Goal: Information Seeking & Learning: Find specific fact

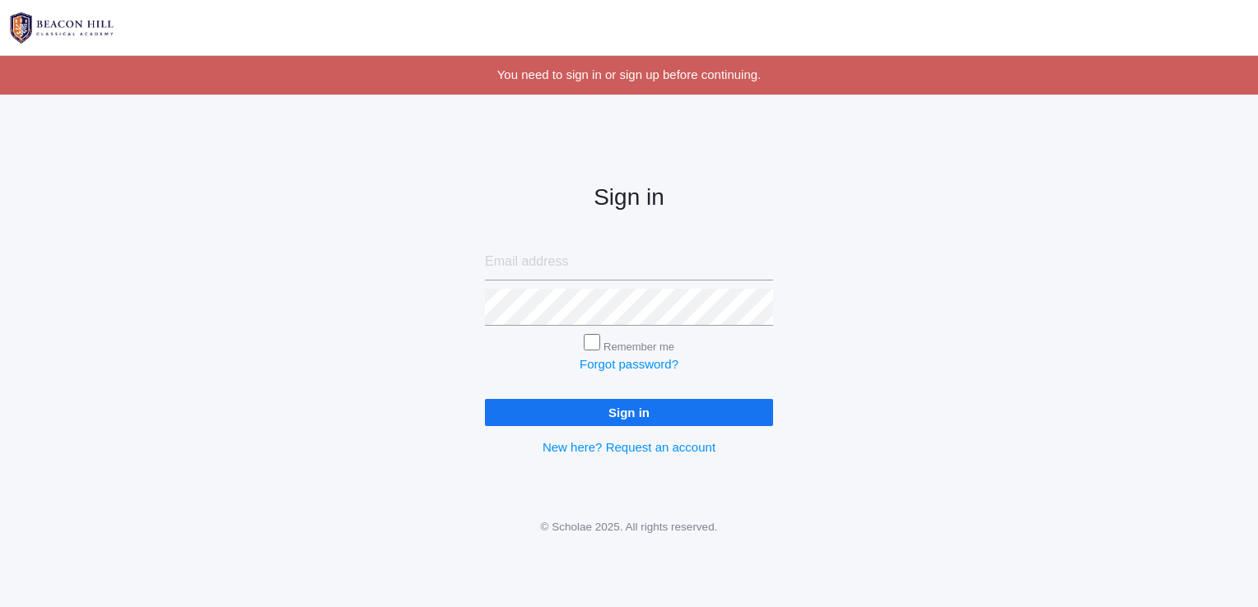
type input "bridgetrizvi@gmail.com"
click at [603, 407] on input "Sign in" at bounding box center [629, 412] width 288 height 27
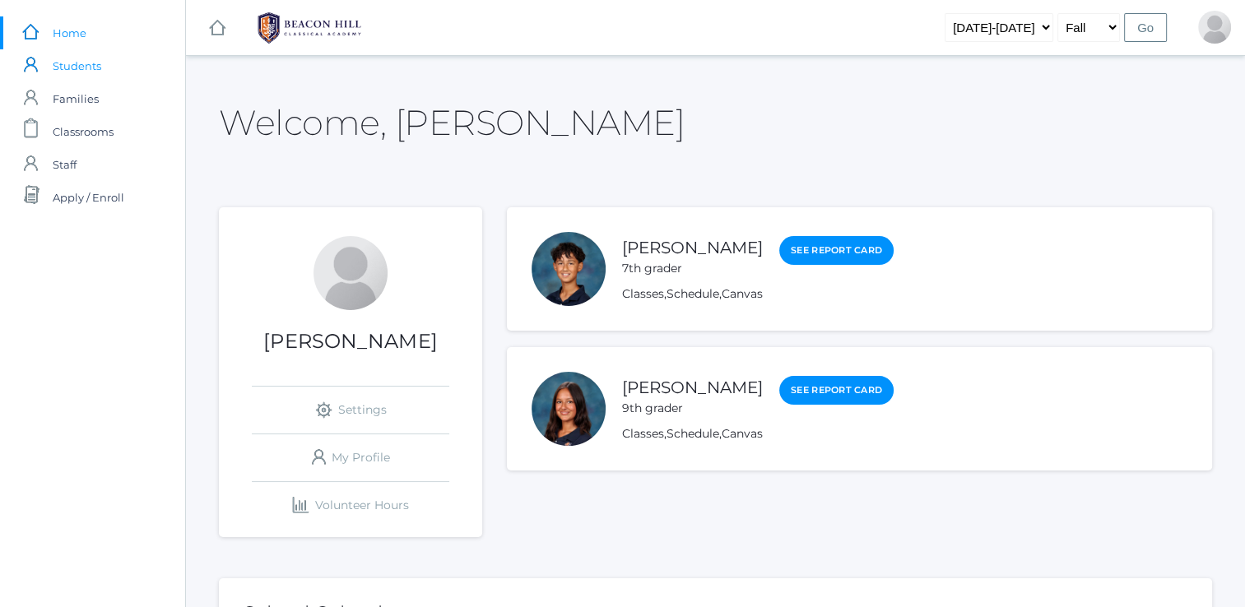
click at [76, 67] on span "Students" at bounding box center [77, 65] width 49 height 33
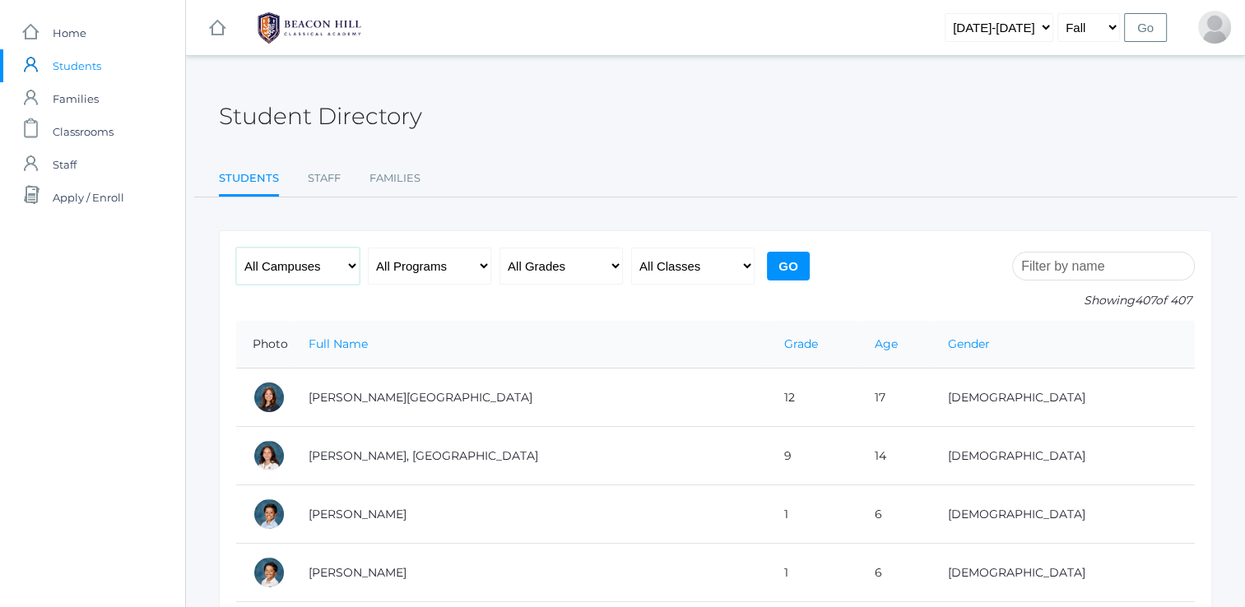
click at [344, 269] on select "All Campuses Upper Campus Lower Campus" at bounding box center [297, 266] width 123 height 37
click at [423, 266] on select "All Programs Full-Time Collaborative 4-Day Affiliate" at bounding box center [429, 266] width 123 height 37
click at [551, 269] on select "All Grades Grammar - Kindergarten - 1st Grade - 2nd Grade - 3rd Grade - 4th Gra…" at bounding box center [561, 266] width 123 height 37
select select "10"
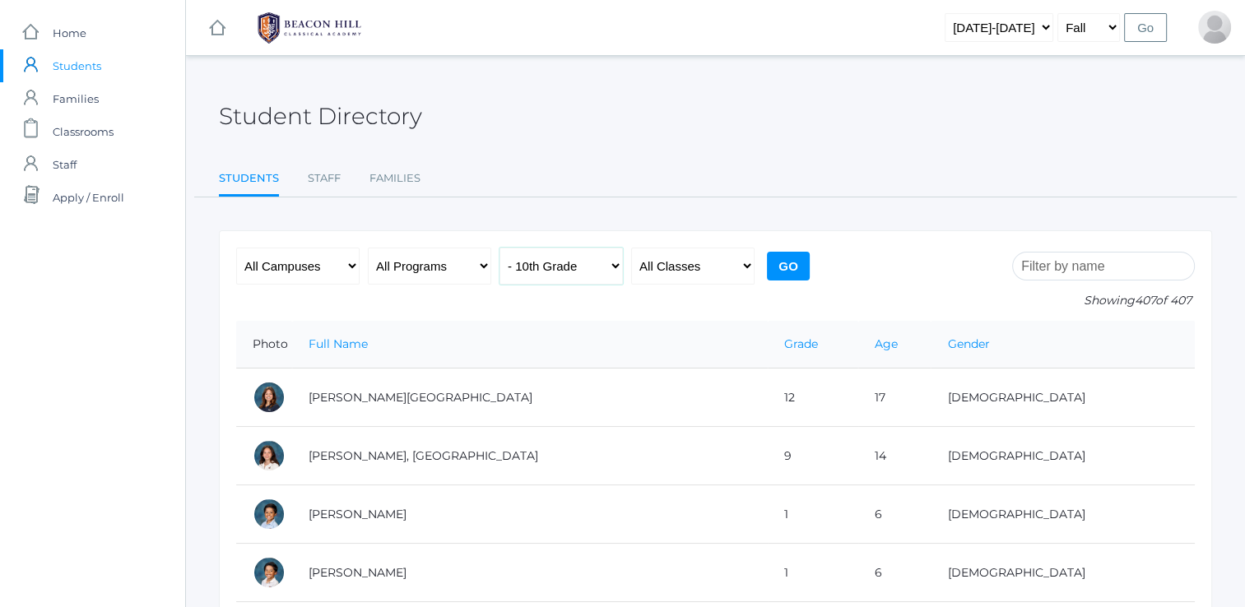
click at [500, 248] on select "All Grades Grammar - Kindergarten - 1st Grade - 2nd Grade - 3rd Grade - 4th Gra…" at bounding box center [561, 266] width 123 height 37
click at [784, 265] on input "Go" at bounding box center [788, 266] width 43 height 29
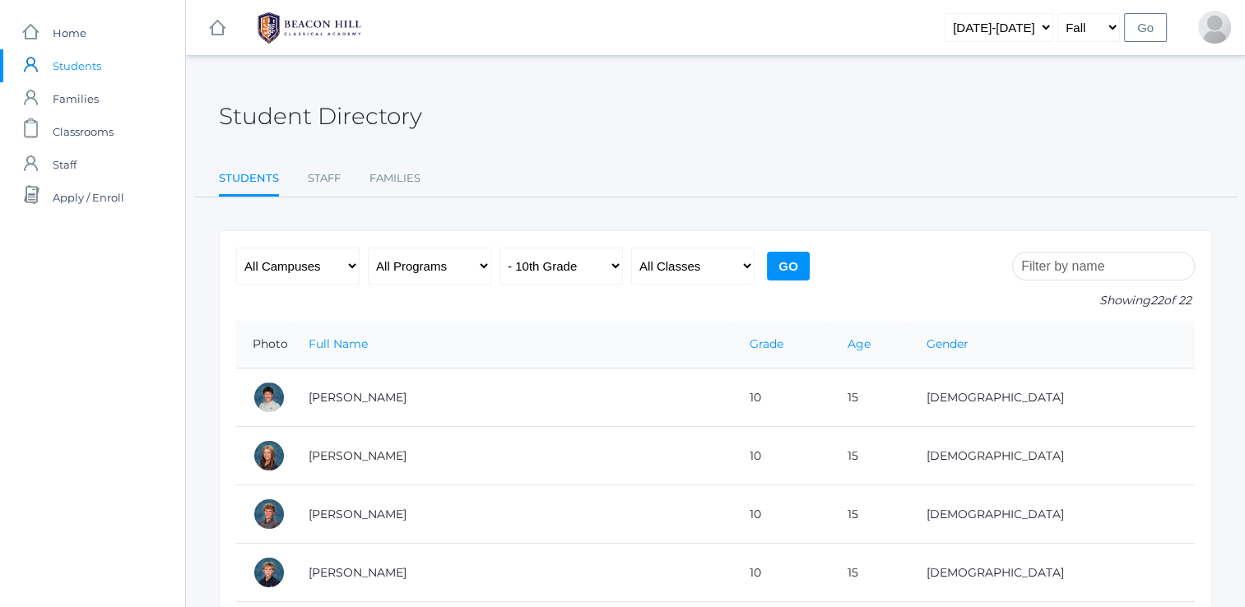
scroll to position [30, 0]
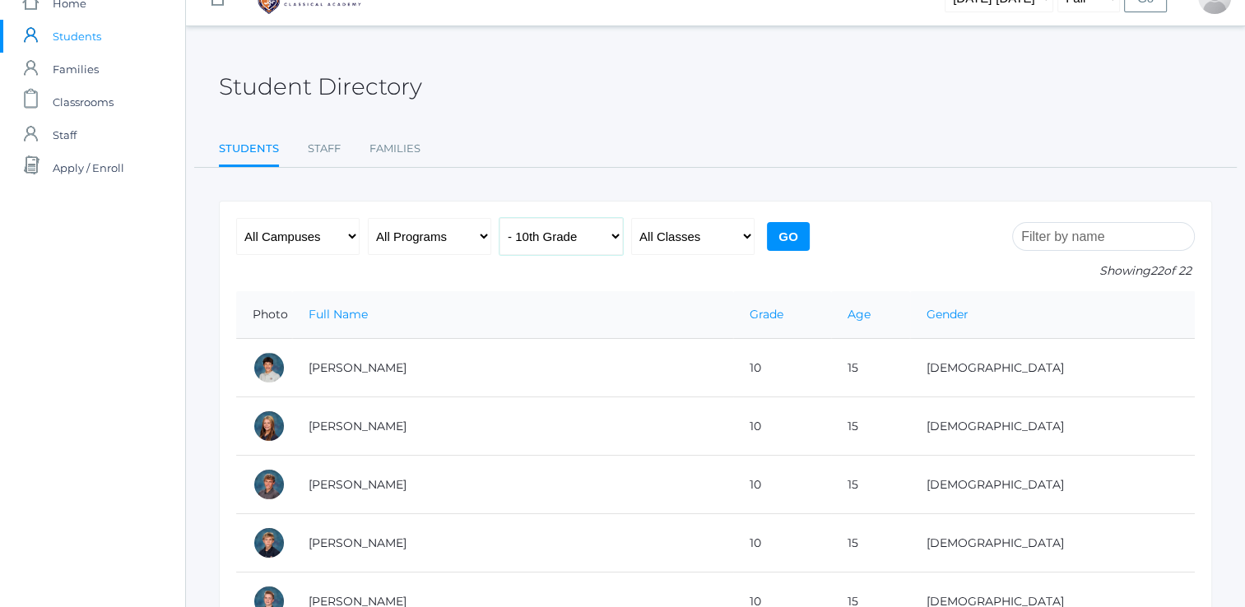
click at [593, 249] on select "All Grades Grammar - Kindergarten - 1st Grade - 2nd Grade - 3rd Grade - 4th Gra…" at bounding box center [561, 236] width 123 height 37
select select "11"
click at [500, 218] on select "All Grades Grammar - Kindergarten - 1st Grade - 2nd Grade - 3rd Grade - 4th Gra…" at bounding box center [561, 236] width 123 height 37
click at [784, 239] on input "Go" at bounding box center [788, 236] width 43 height 29
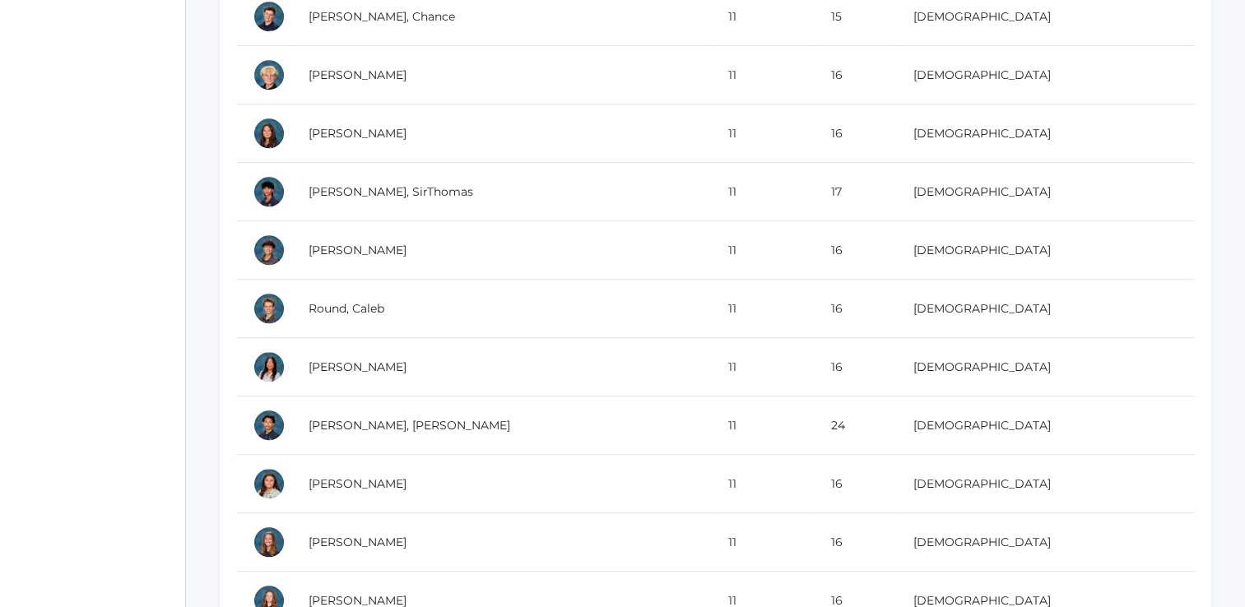
scroll to position [790, 0]
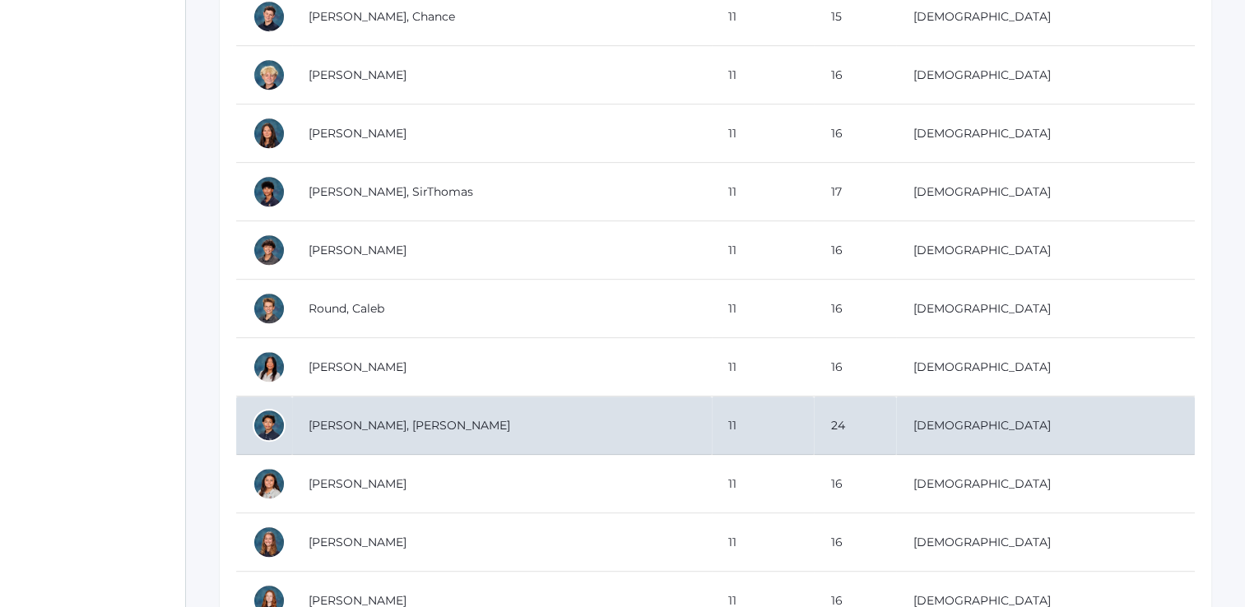
click at [389, 413] on td "[PERSON_NAME], [PERSON_NAME]" at bounding box center [502, 426] width 420 height 58
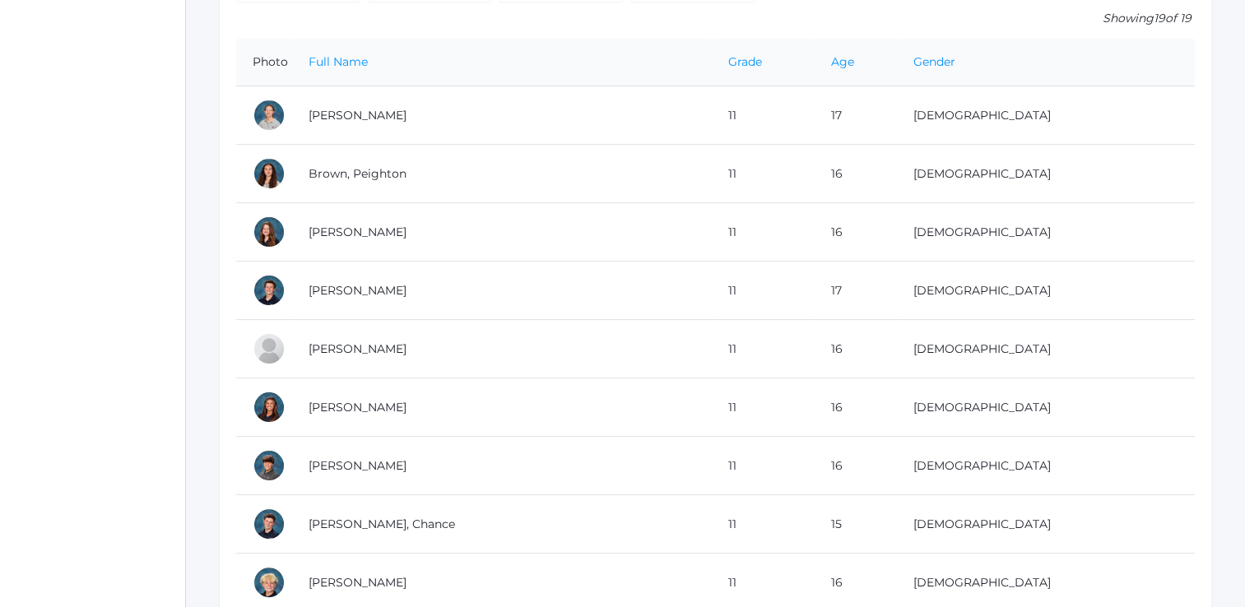
scroll to position [0, 0]
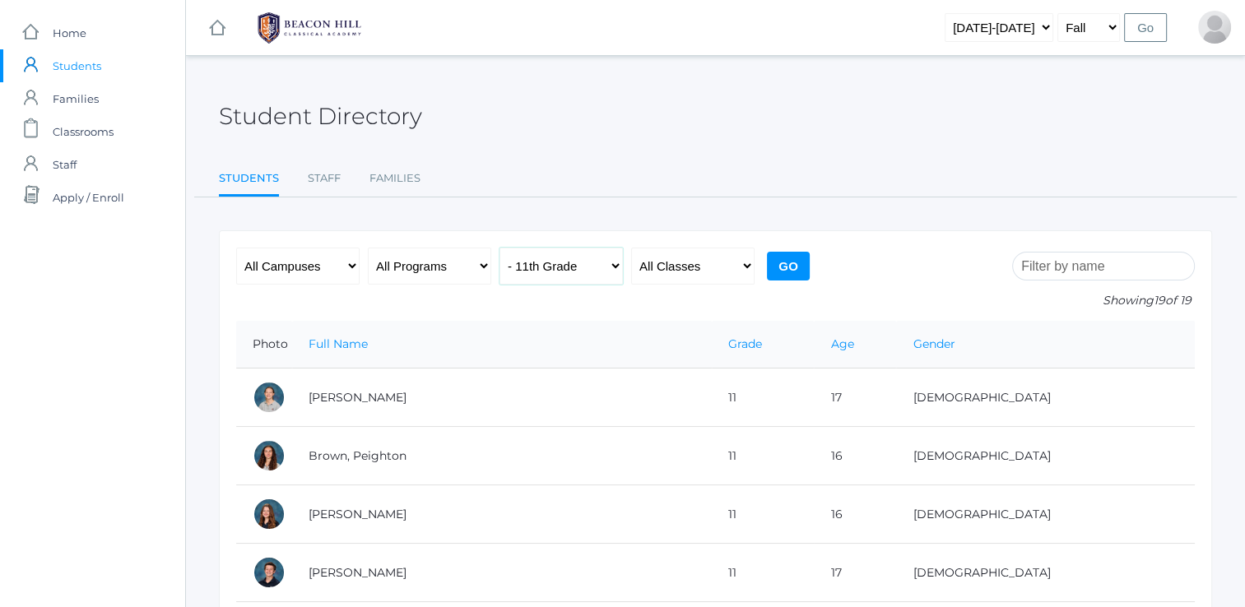
click at [593, 274] on select "All Grades Grammar - Kindergarten - 1st Grade - 2nd Grade - 3rd Grade - 4th Gra…" at bounding box center [561, 266] width 123 height 37
select select "12"
click at [500, 248] on select "All Grades Grammar - Kindergarten - 1st Grade - 2nd Grade - 3rd Grade - 4th Gra…" at bounding box center [561, 266] width 123 height 37
click at [796, 254] on input "Go" at bounding box center [788, 266] width 43 height 29
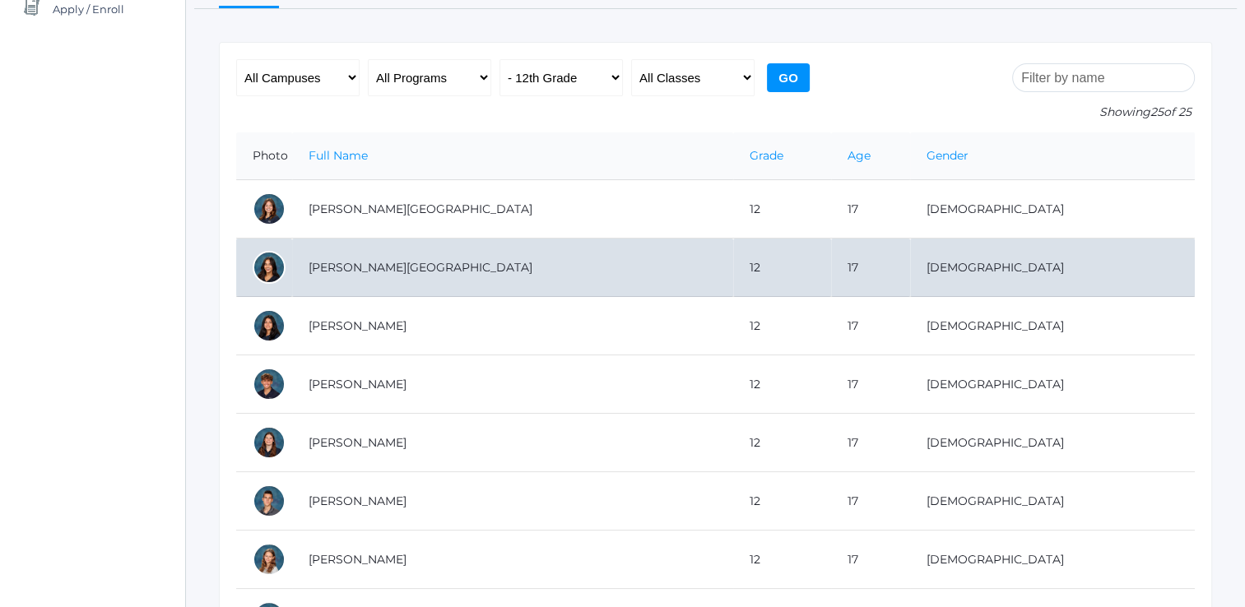
scroll to position [187, 0]
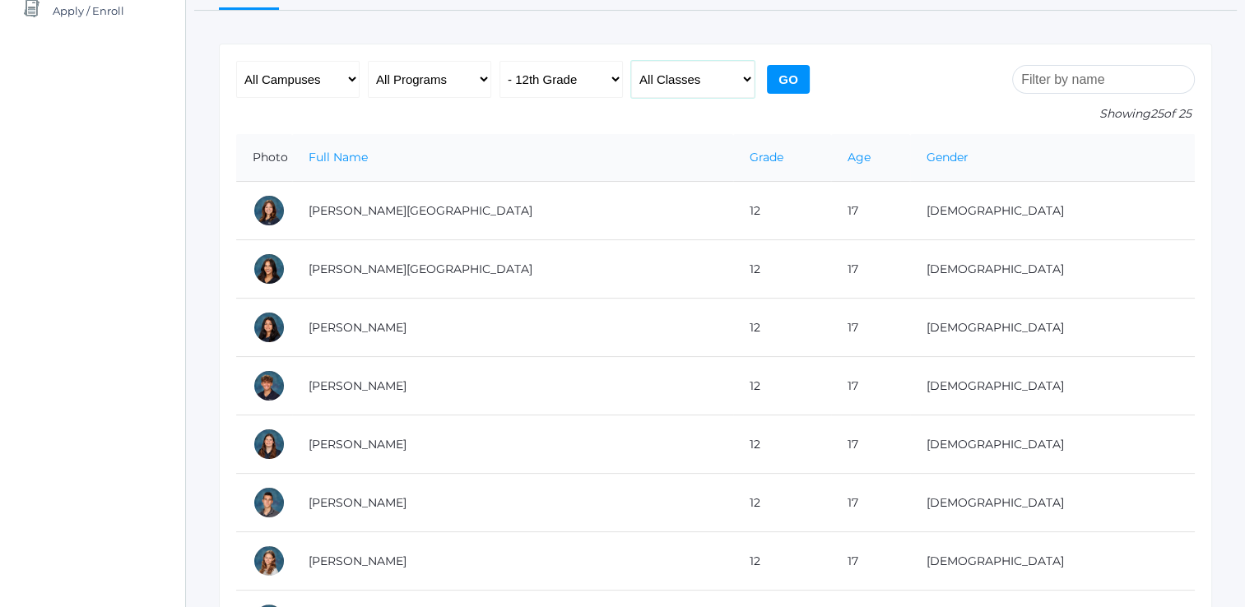
click at [705, 81] on select "All Classes Grammar - *KIND - Kindergarten AM - *KIND - Kindergarten PM - *KNDC…" at bounding box center [692, 79] width 123 height 37
click at [552, 81] on select "All Grades Grammar - Kindergarten - 1st Grade - 2nd Grade - 3rd Grade - 4th Gra…" at bounding box center [561, 79] width 123 height 37
select select "9"
click at [500, 61] on select "All Grades Grammar - Kindergarten - 1st Grade - 2nd Grade - 3rd Grade - 4th Gra…" at bounding box center [561, 79] width 123 height 37
click at [773, 87] on input "Go" at bounding box center [788, 79] width 43 height 29
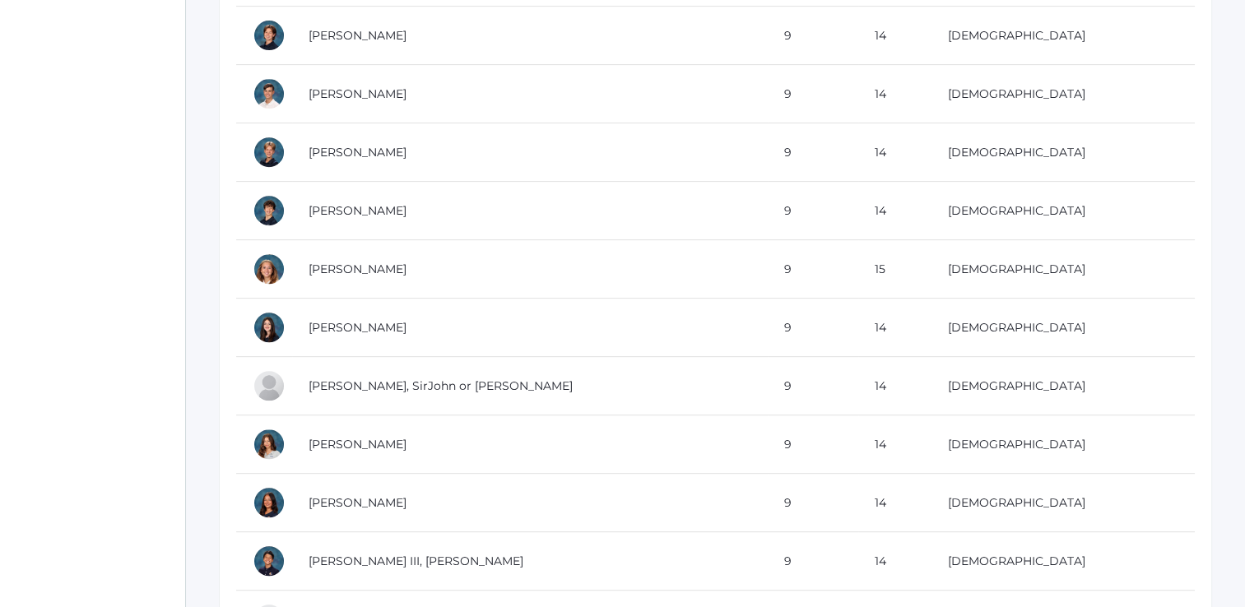
scroll to position [654, 0]
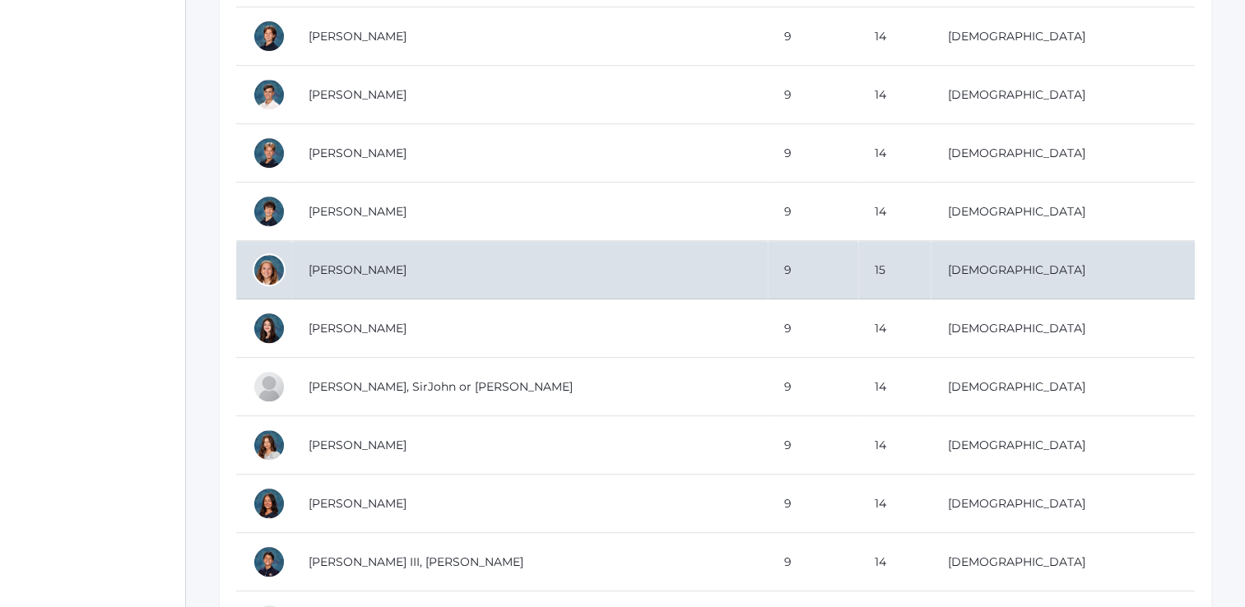
click at [351, 268] on td "Lehr, Ameliya" at bounding box center [530, 270] width 476 height 58
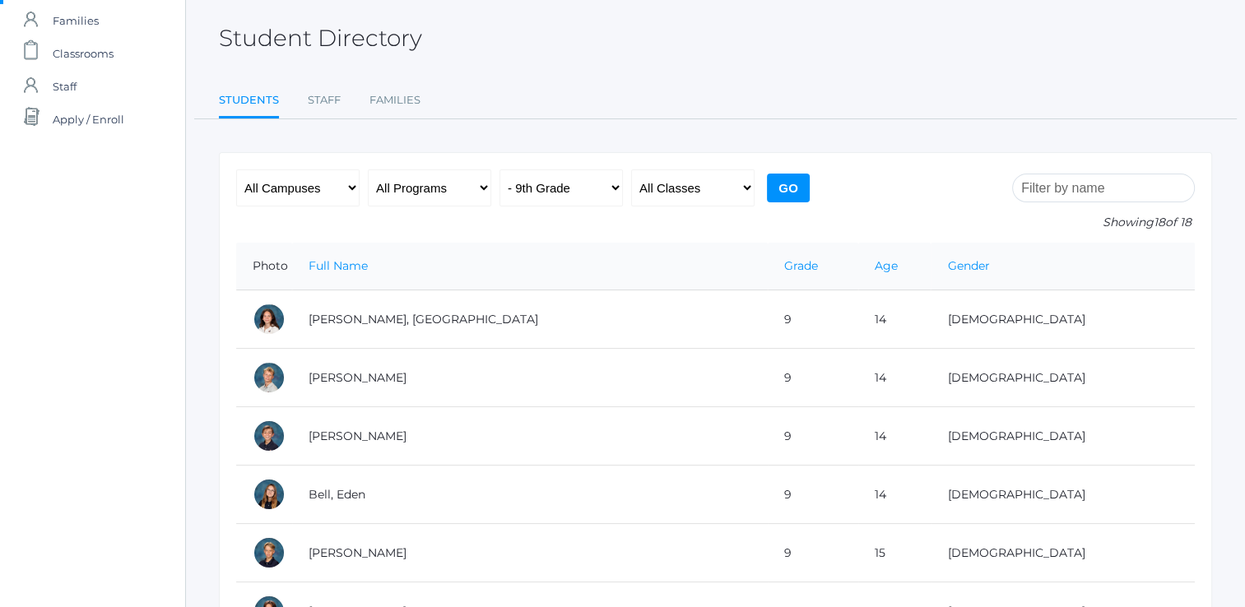
scroll to position [38, 0]
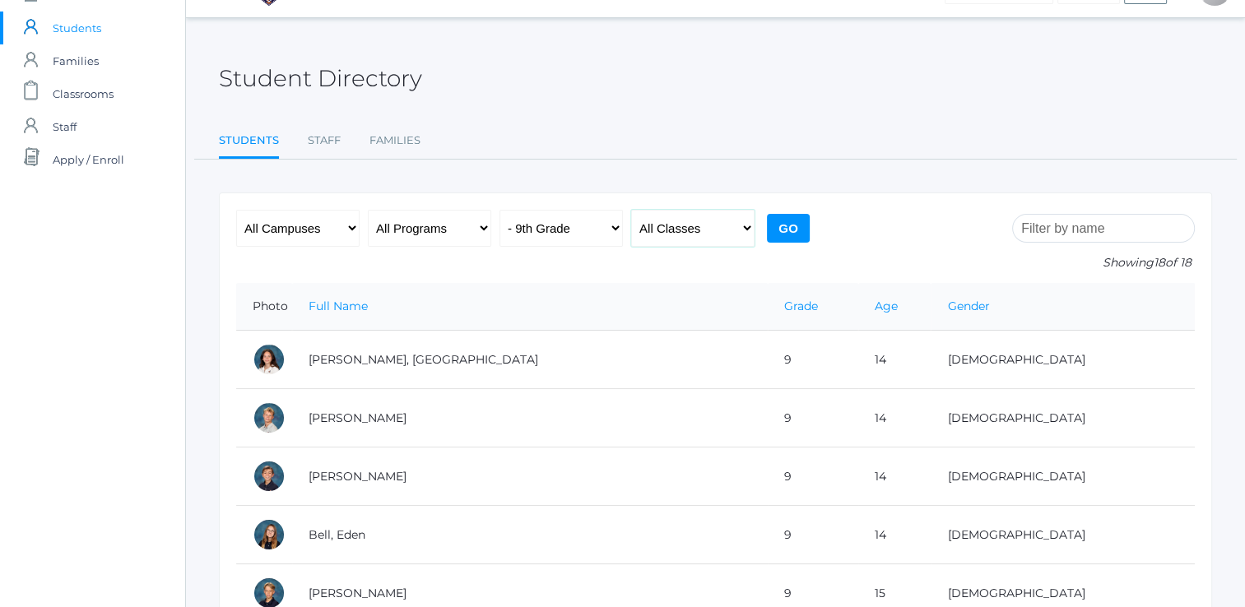
click at [688, 226] on select "All Classes Grammar - *KIND - Kindergarten AM - *KIND - Kindergarten PM - *KNDC…" at bounding box center [692, 228] width 123 height 37
select select "2019"
click at [631, 210] on select "All Classes Grammar - *KIND - Kindergarten AM - *KIND - Kindergarten PM - *KNDC…" at bounding box center [692, 228] width 123 height 37
click at [791, 226] on input "Go" at bounding box center [788, 228] width 43 height 29
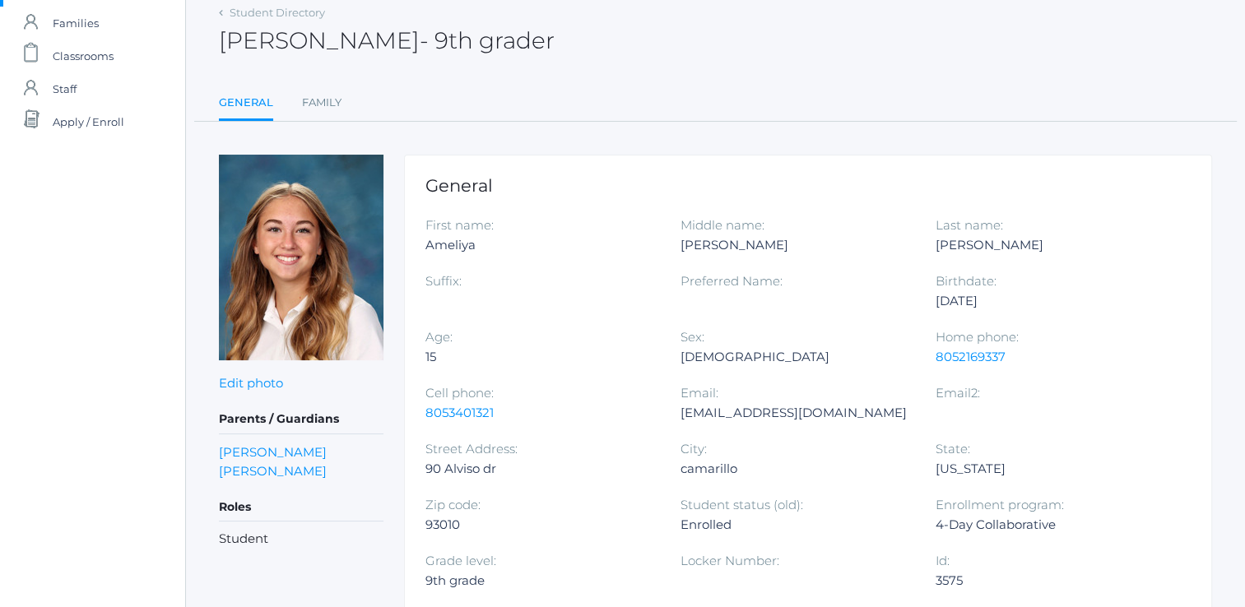
scroll to position [76, 0]
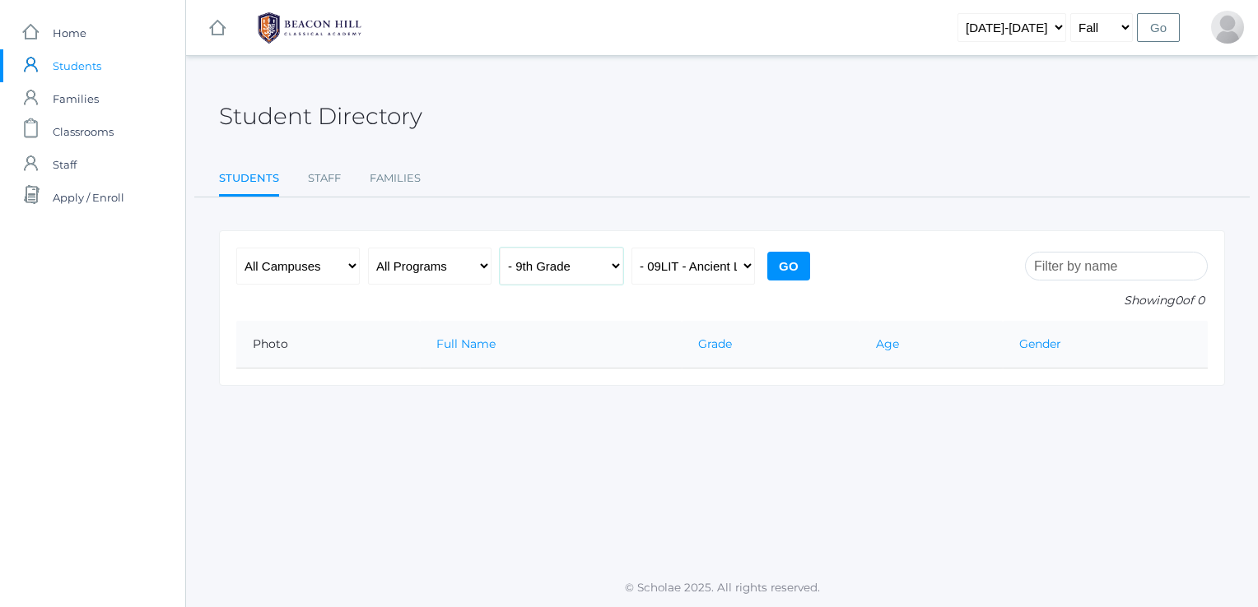
click at [596, 268] on select "All Grades Grammar - Kindergarten - 1st Grade - 2nd Grade - 3rd Grade - 4th Gra…" at bounding box center [561, 266] width 123 height 37
click at [500, 248] on select "All Grades Grammar - Kindergarten - 1st Grade - 2nd Grade - 3rd Grade - 4th Gra…" at bounding box center [561, 266] width 123 height 37
click at [798, 258] on input "Go" at bounding box center [788, 266] width 43 height 29
click at [714, 271] on select "All Classes Grammar - *KIND - Kindergarten AM - *KIND - Kindergarten PM - *KNDC…" at bounding box center [692, 266] width 123 height 37
select select "2073"
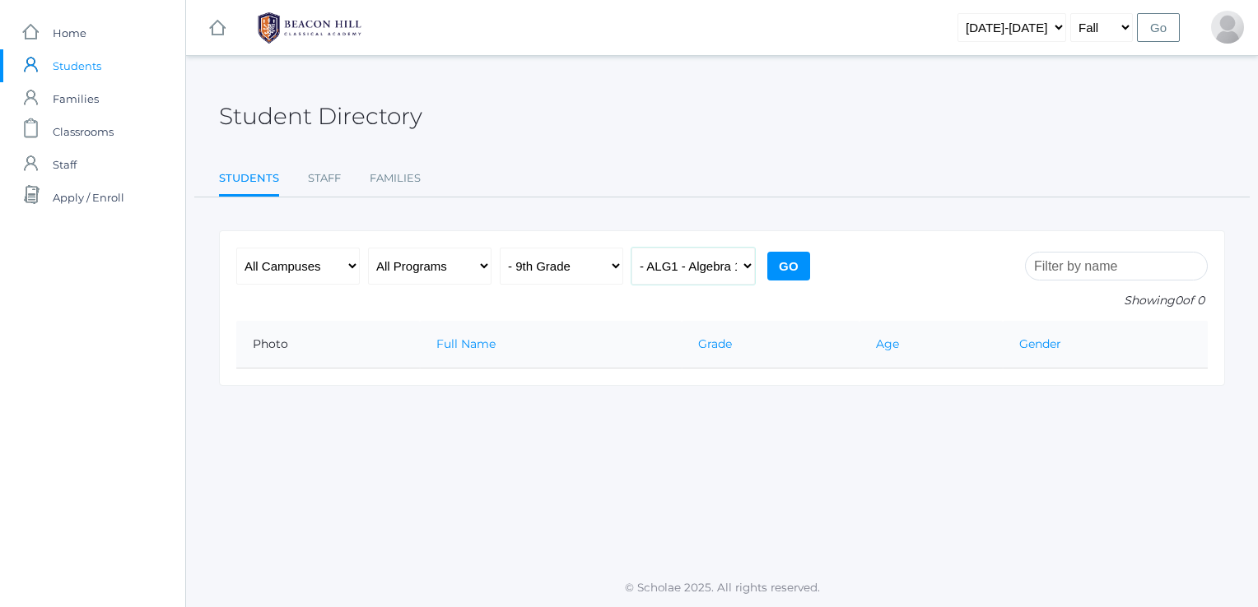
click at [631, 248] on select "All Classes Grammar - *KIND - Kindergarten AM - *KIND - Kindergarten PM - *KNDC…" at bounding box center [692, 266] width 123 height 37
click at [781, 271] on input "Go" at bounding box center [788, 266] width 43 height 29
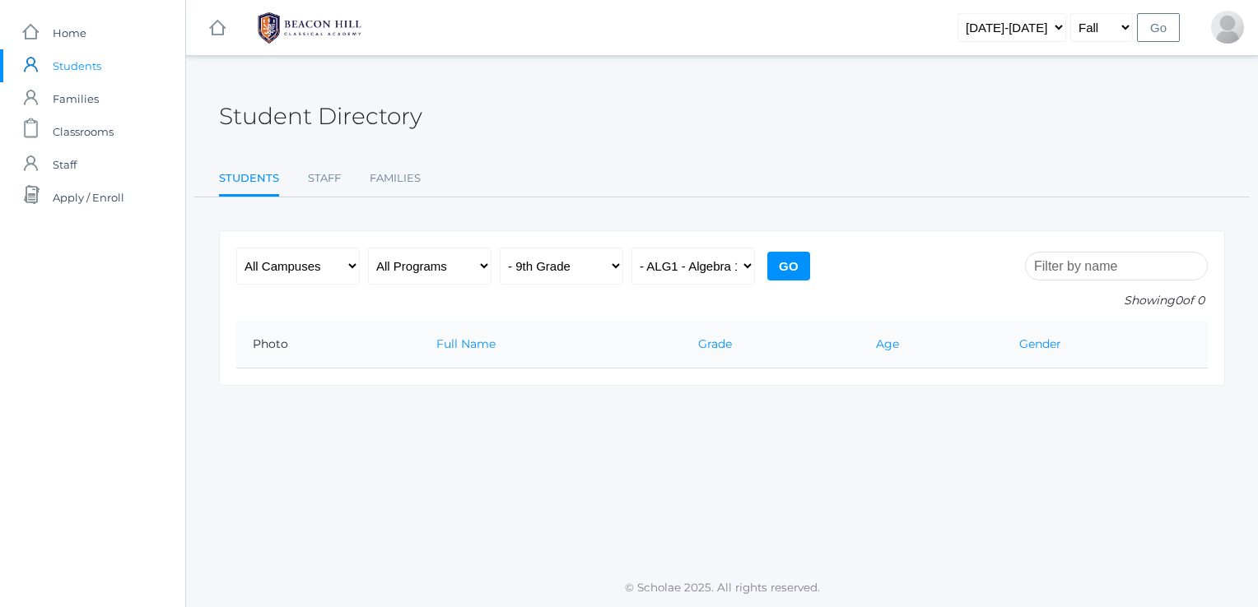
click at [71, 67] on span "Students" at bounding box center [77, 65] width 49 height 33
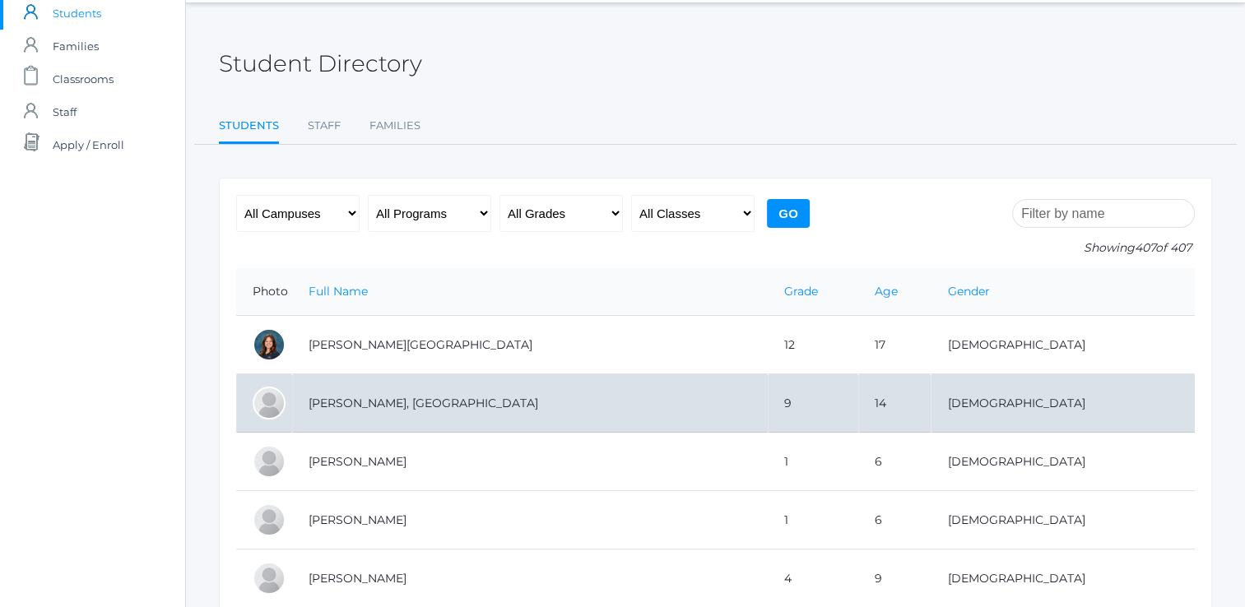
scroll to position [49, 0]
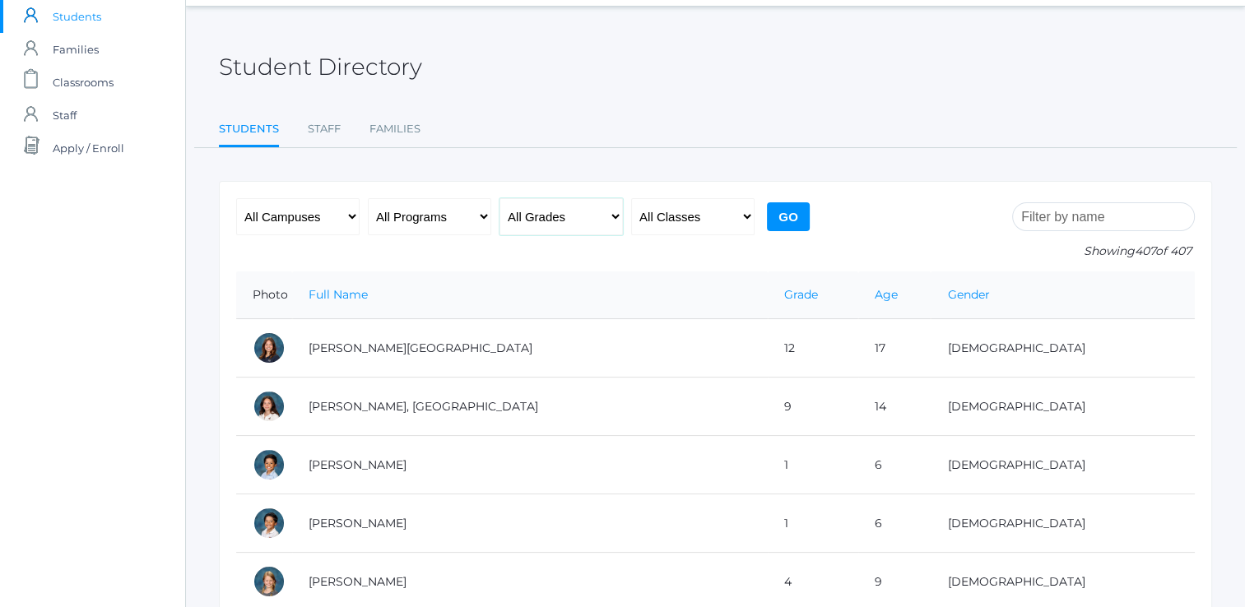
click at [579, 214] on select "All Grades Grammar - Kindergarten - 1st Grade - 2nd Grade - 3rd Grade - 4th Gra…" at bounding box center [561, 216] width 123 height 37
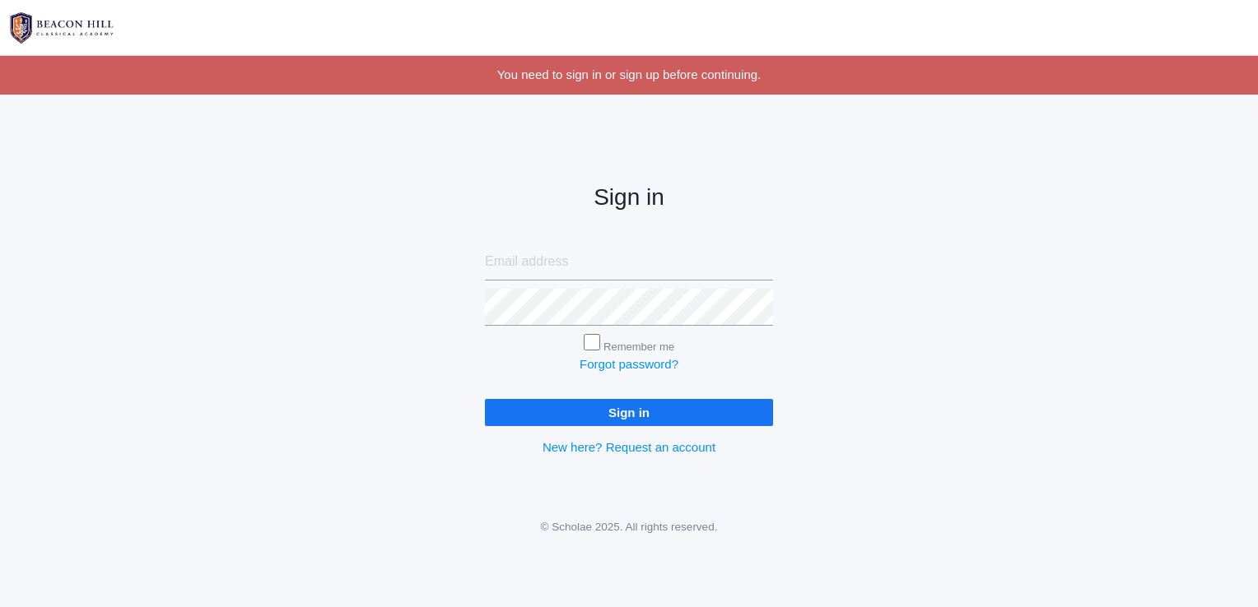
type input "[EMAIL_ADDRESS][DOMAIN_NAME]"
click at [631, 415] on input "Sign in" at bounding box center [629, 412] width 288 height 27
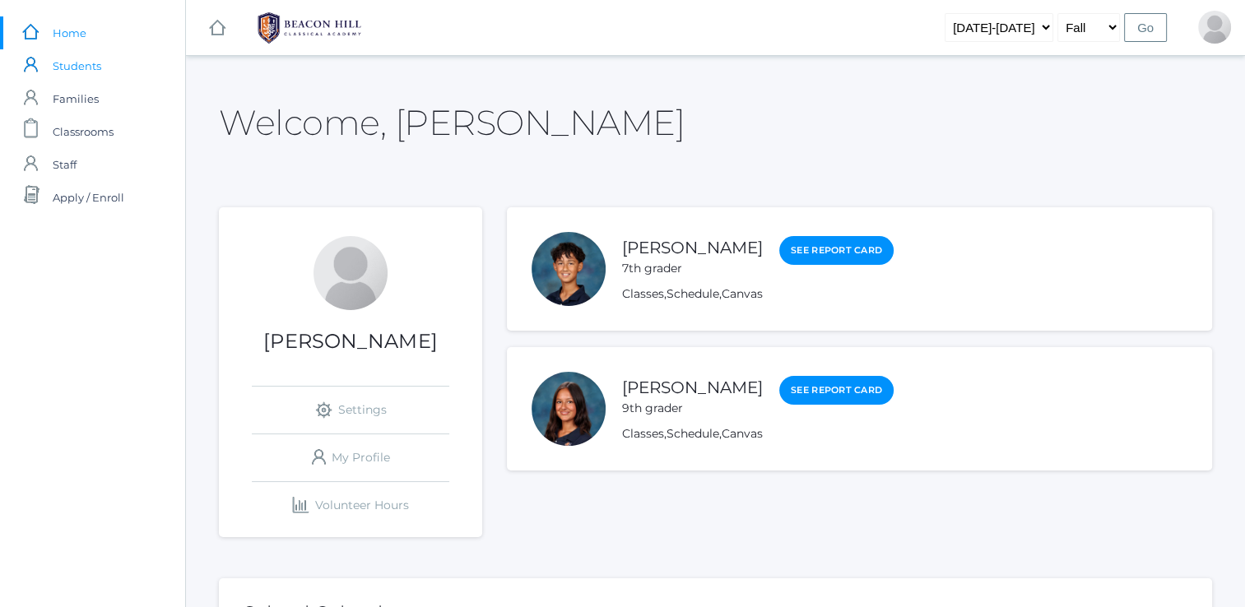
click at [87, 71] on span "Students" at bounding box center [77, 65] width 49 height 33
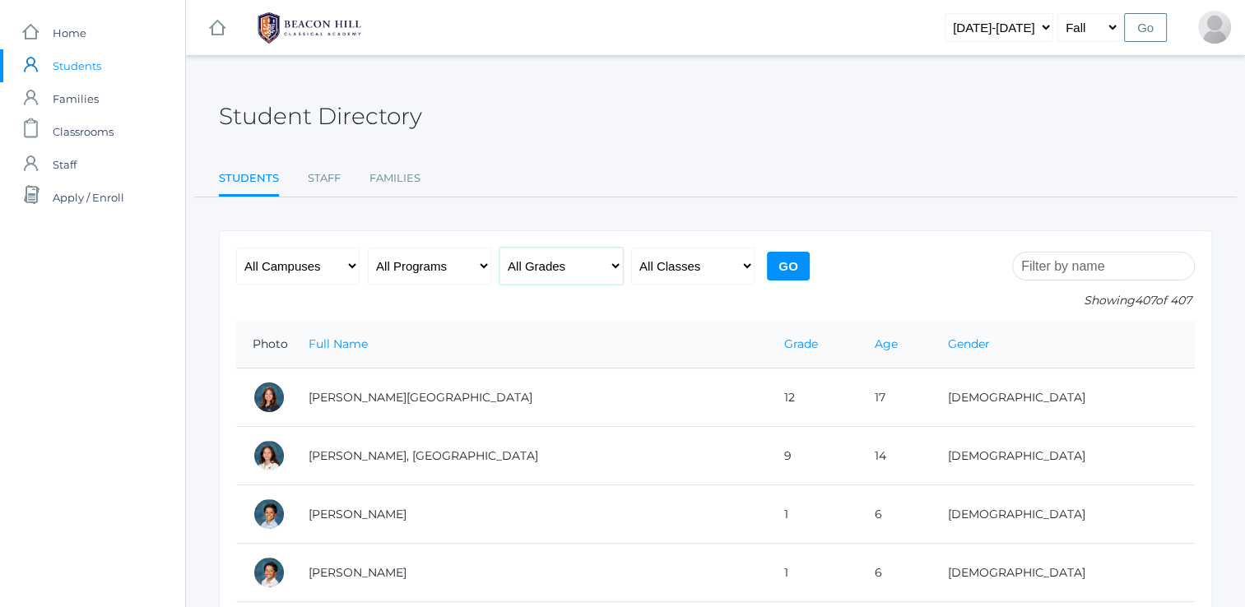
click at [570, 274] on select "All Grades Grammar - Kindergarten - 1st Grade - 2nd Grade - 3rd Grade - 4th Gra…" at bounding box center [561, 266] width 123 height 37
select select "10"
click at [500, 248] on select "All Grades Grammar - Kindergarten - 1st Grade - 2nd Grade - 3rd Grade - 4th Gra…" at bounding box center [561, 266] width 123 height 37
click at [797, 257] on input "Go" at bounding box center [788, 266] width 43 height 29
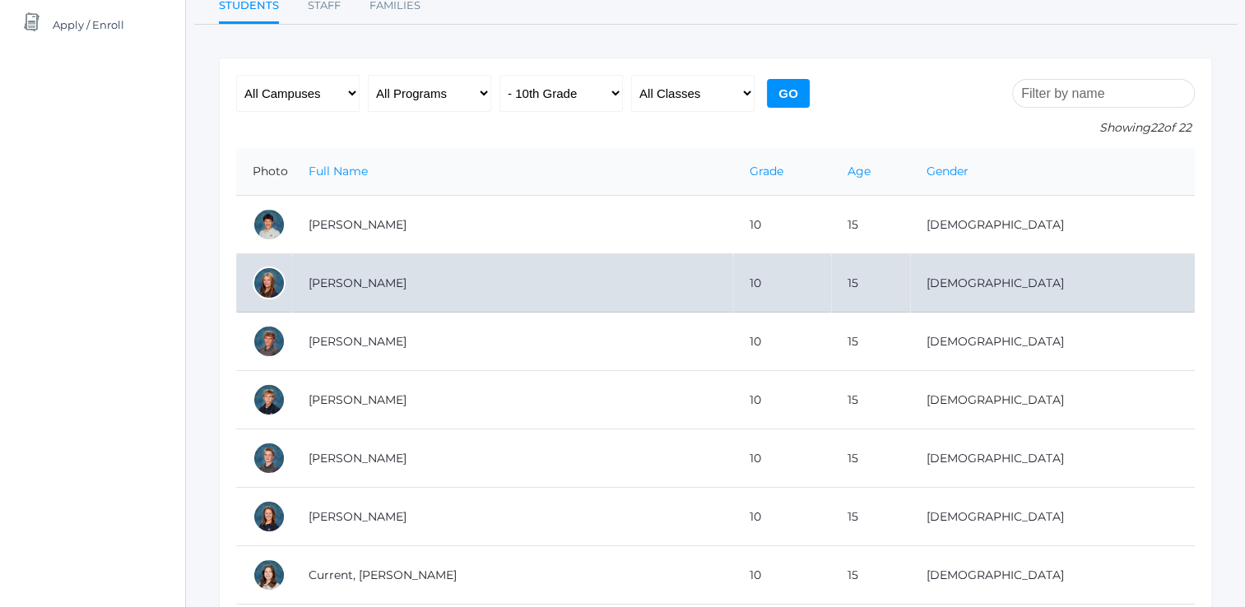
scroll to position [174, 0]
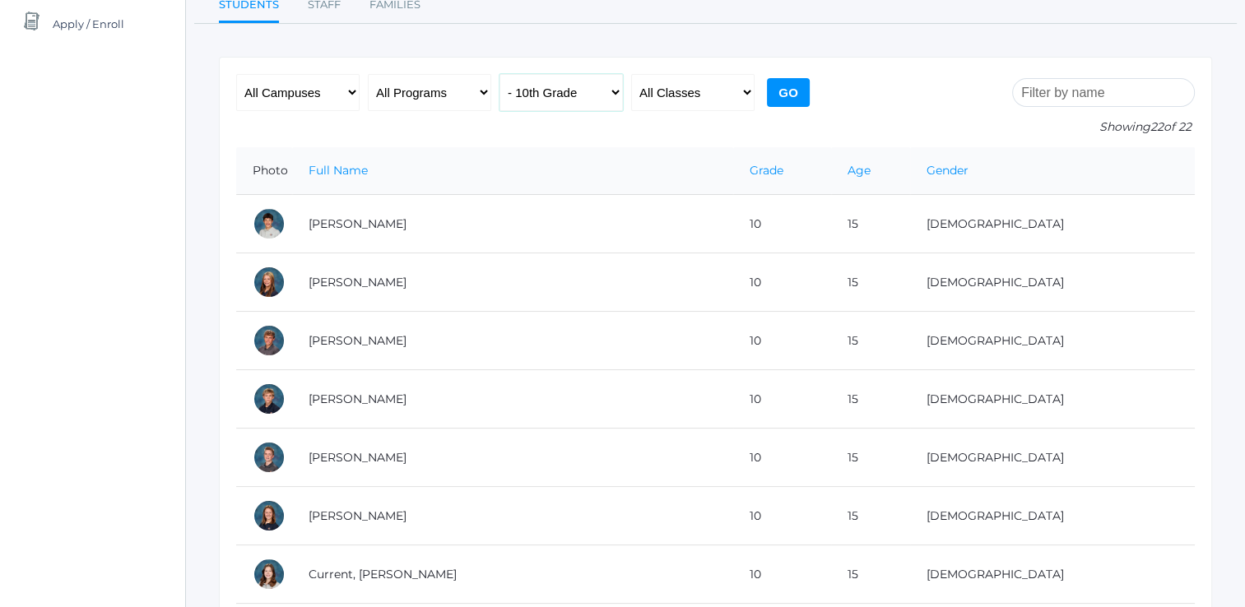
click at [591, 93] on select "All Grades Grammar - Kindergarten - 1st Grade - 2nd Grade - 3rd Grade - 4th Gra…" at bounding box center [561, 92] width 123 height 37
select select "7"
click at [500, 74] on select "All Grades Grammar - Kindergarten - 1st Grade - 2nd Grade - 3rd Grade - 4th Gra…" at bounding box center [561, 92] width 123 height 37
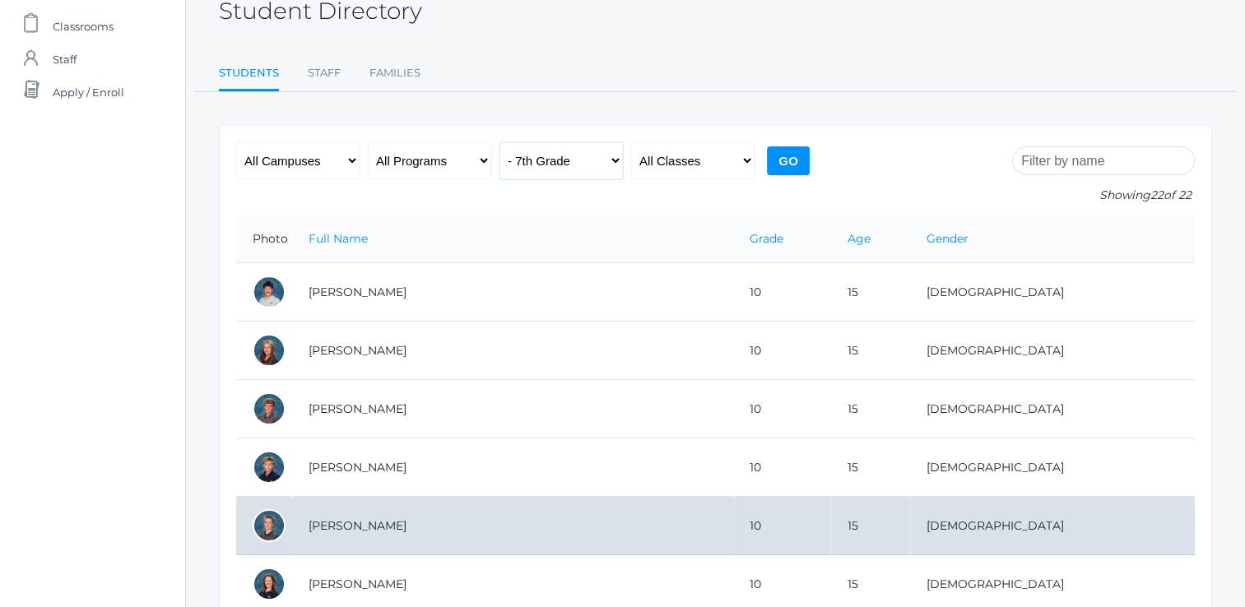
scroll to position [102, 0]
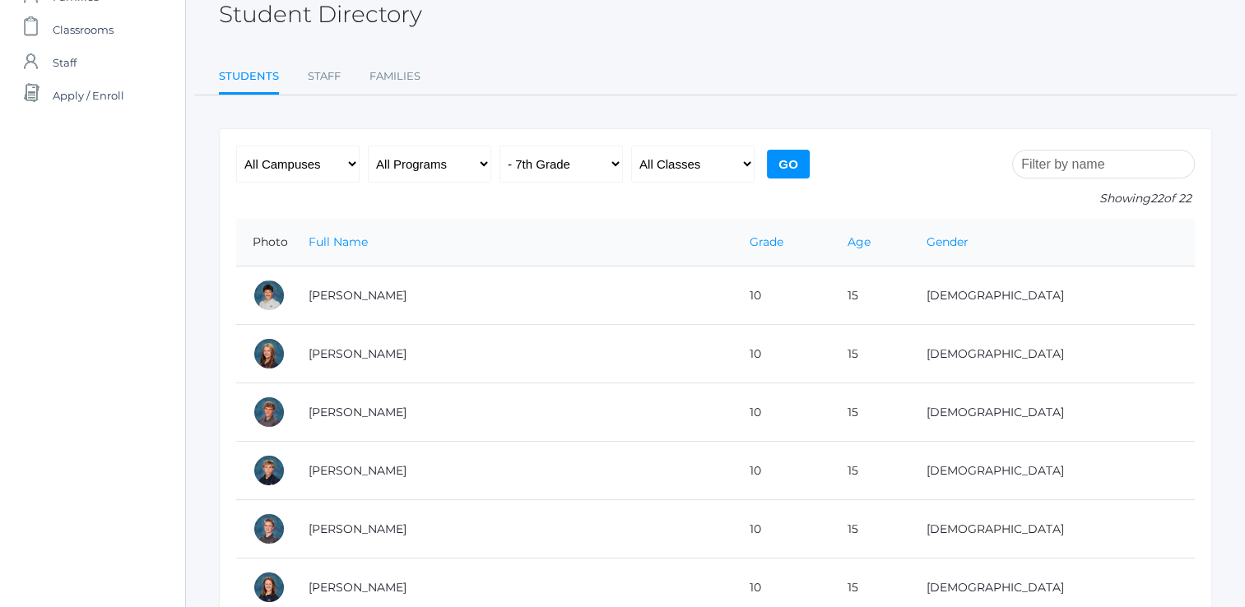
click at [784, 165] on input "Go" at bounding box center [788, 164] width 43 height 29
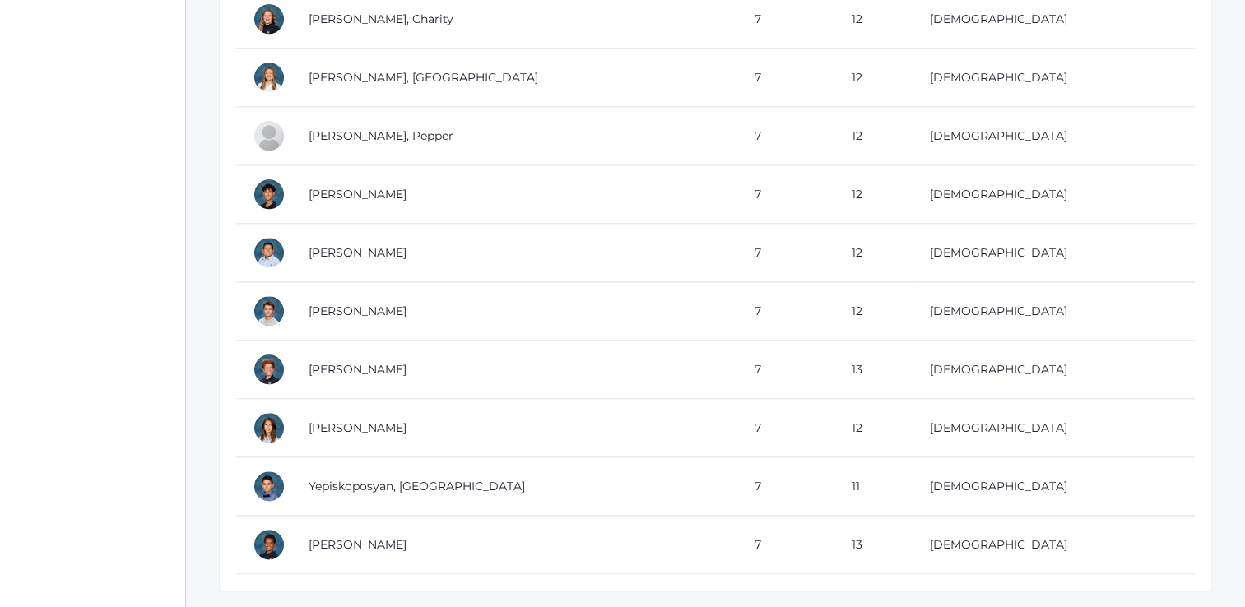
scroll to position [1900, 0]
click at [534, 525] on td "[PERSON_NAME]" at bounding box center [515, 543] width 446 height 58
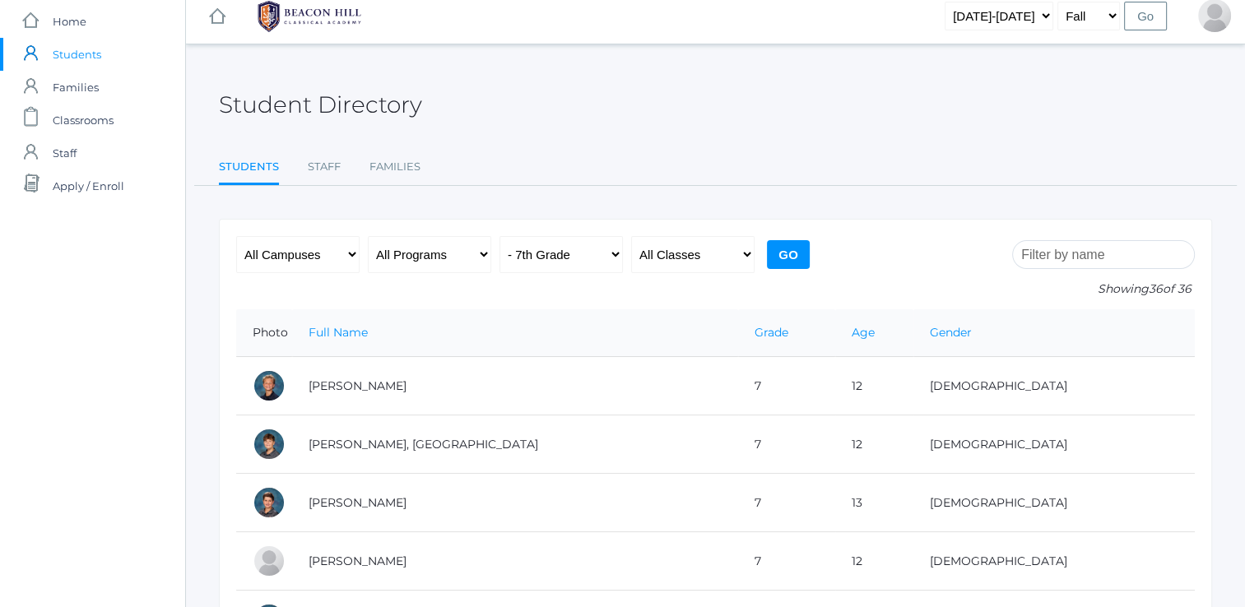
scroll to position [0, 0]
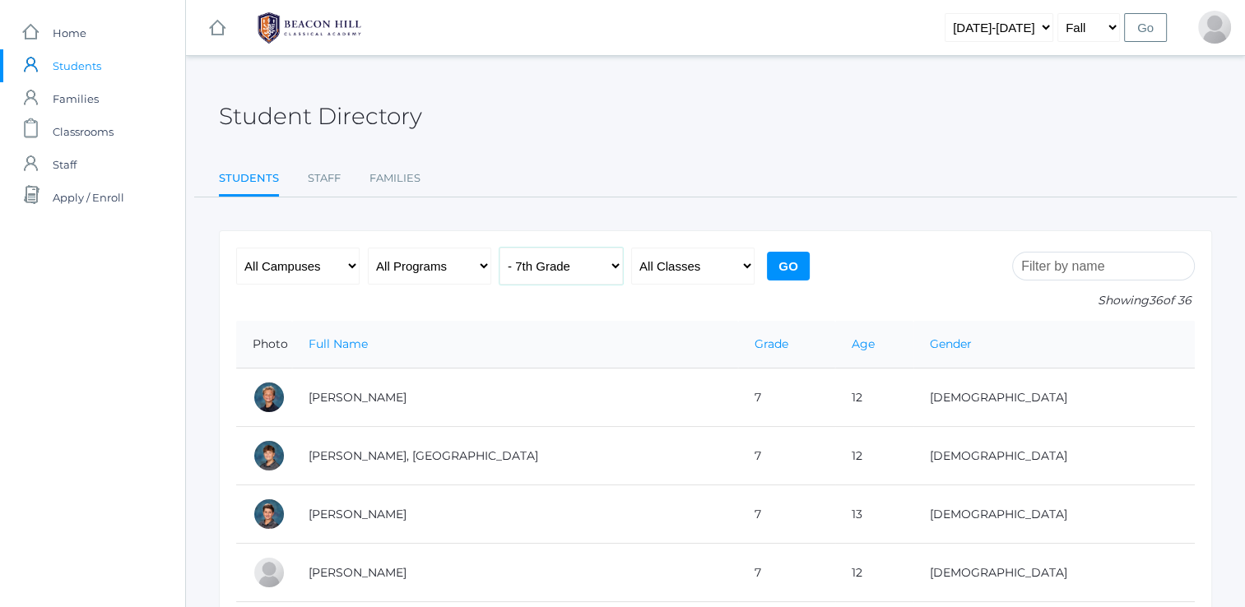
click at [576, 268] on select "All Grades Grammar - Kindergarten - 1st Grade - 2nd Grade - 3rd Grade - 4th Gra…" at bounding box center [561, 266] width 123 height 37
select select "9"
click at [500, 248] on select "All Grades Grammar - Kindergarten - 1st Grade - 2nd Grade - 3rd Grade - 4th Gra…" at bounding box center [561, 266] width 123 height 37
click at [791, 258] on input "Go" at bounding box center [788, 266] width 43 height 29
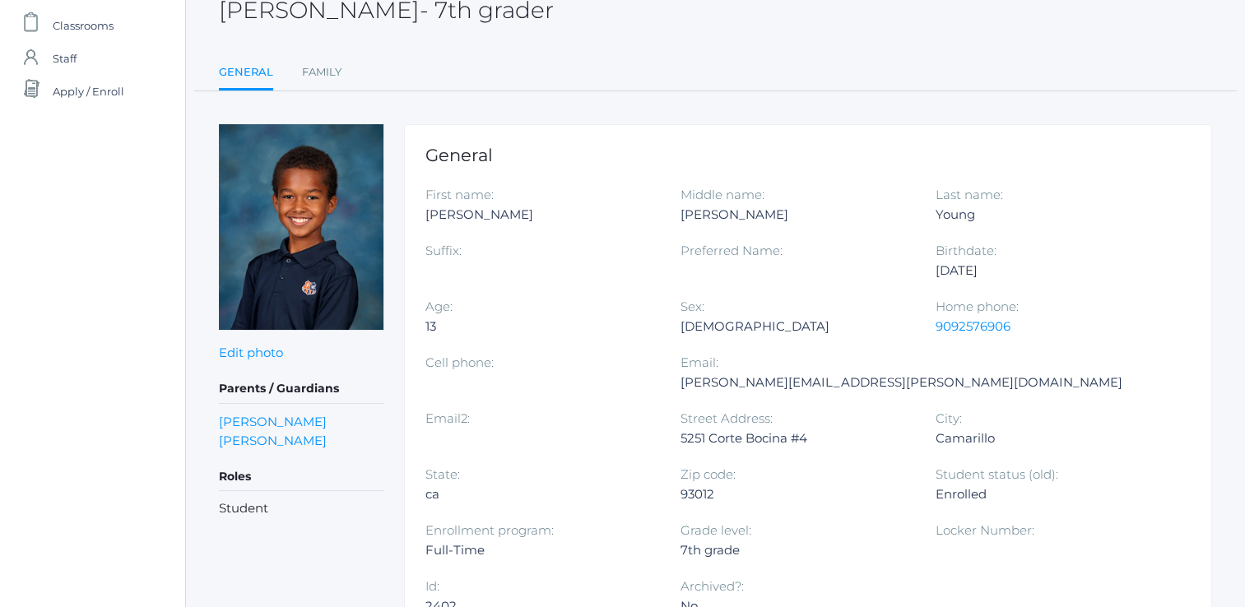
scroll to position [109, 0]
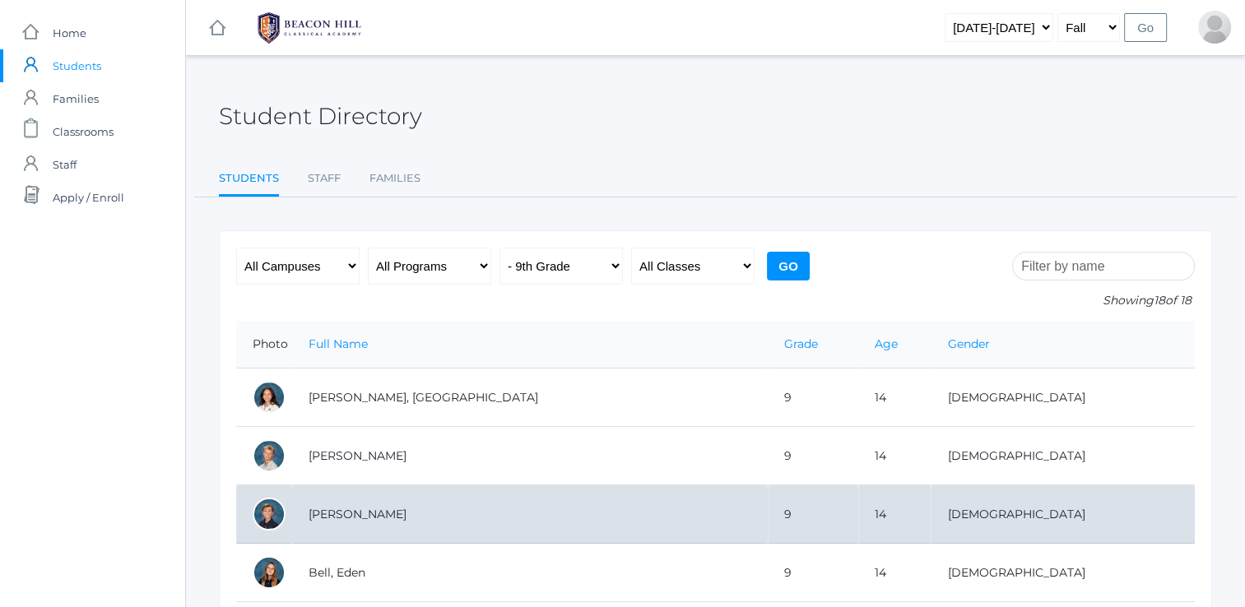
scroll to position [132, 0]
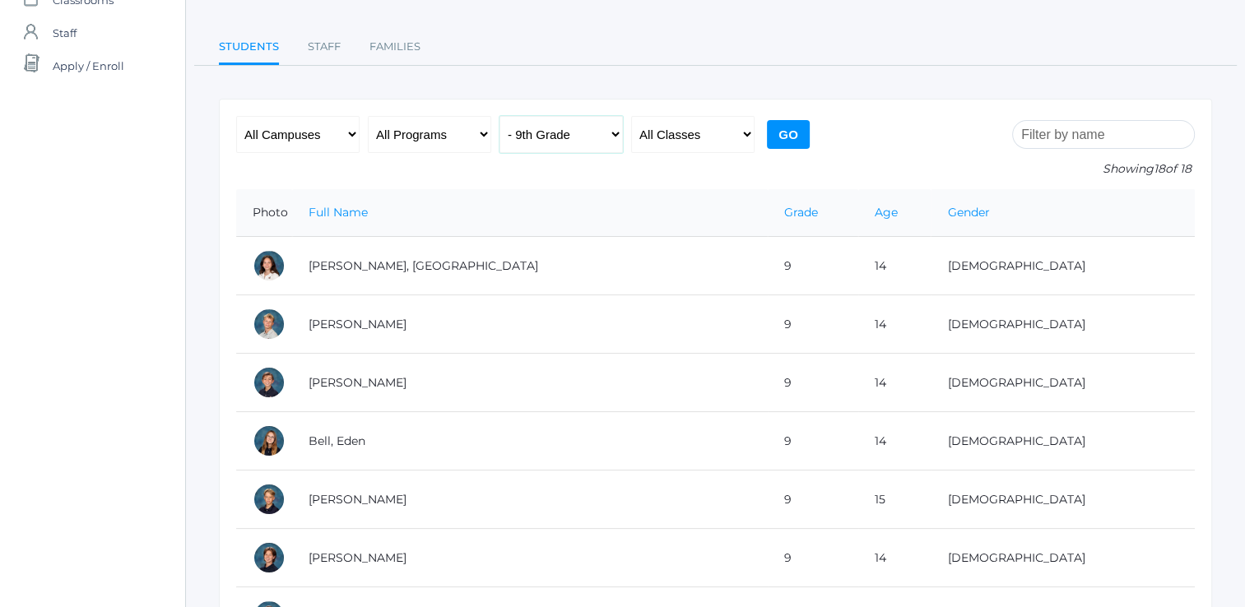
click at [602, 138] on select "All Grades Grammar - Kindergarten - 1st Grade - 2nd Grade - 3rd Grade - 4th Gra…" at bounding box center [561, 134] width 123 height 37
select select "10"
click at [500, 116] on select "All Grades Grammar - Kindergarten - 1st Grade - 2nd Grade - 3rd Grade - 4th Gra…" at bounding box center [561, 134] width 123 height 37
click at [784, 135] on input "Go" at bounding box center [788, 134] width 43 height 29
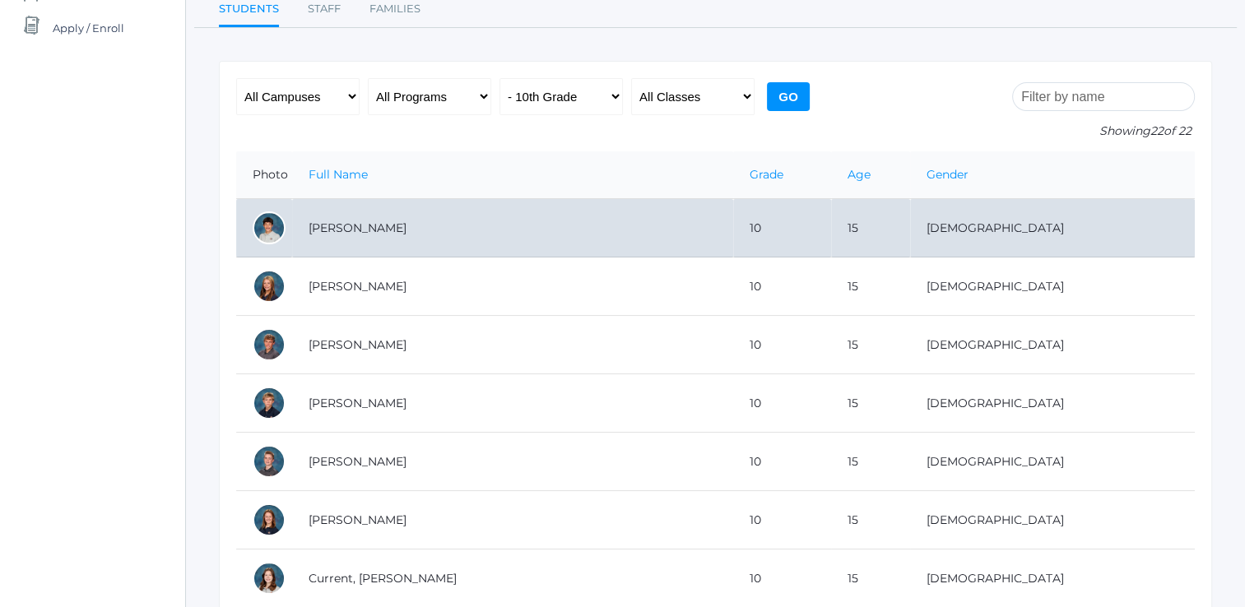
scroll to position [55, 0]
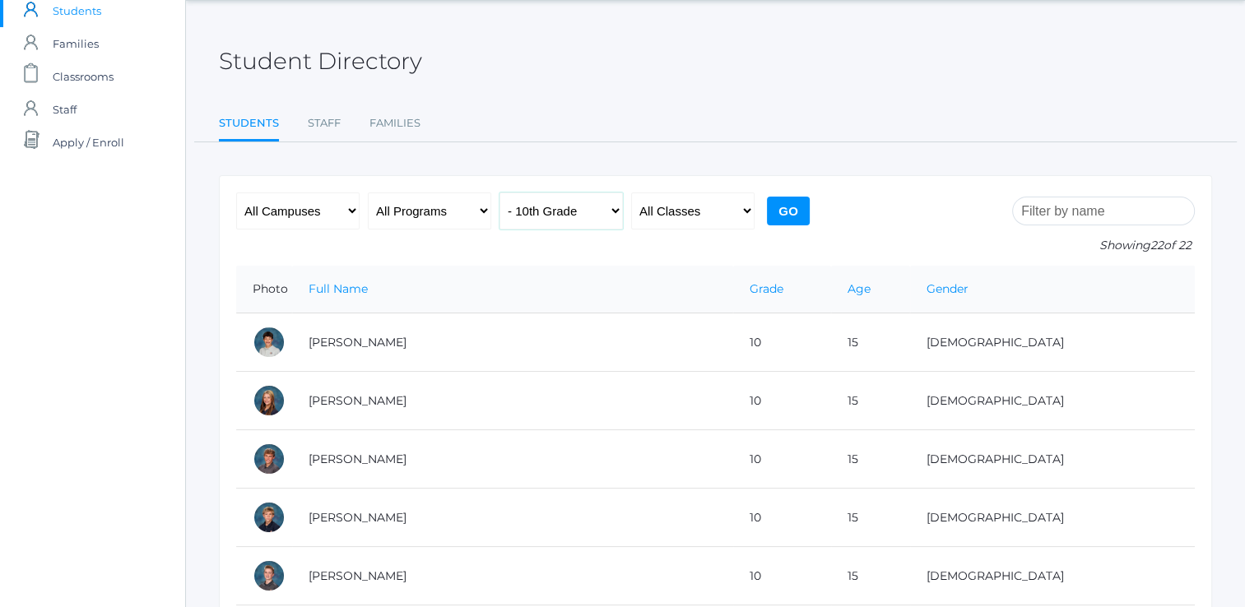
click at [575, 223] on select "All Grades Grammar - Kindergarten - 1st Grade - 2nd Grade - 3rd Grade - 4th Gra…" at bounding box center [561, 211] width 123 height 37
click at [786, 207] on input "Go" at bounding box center [788, 211] width 43 height 29
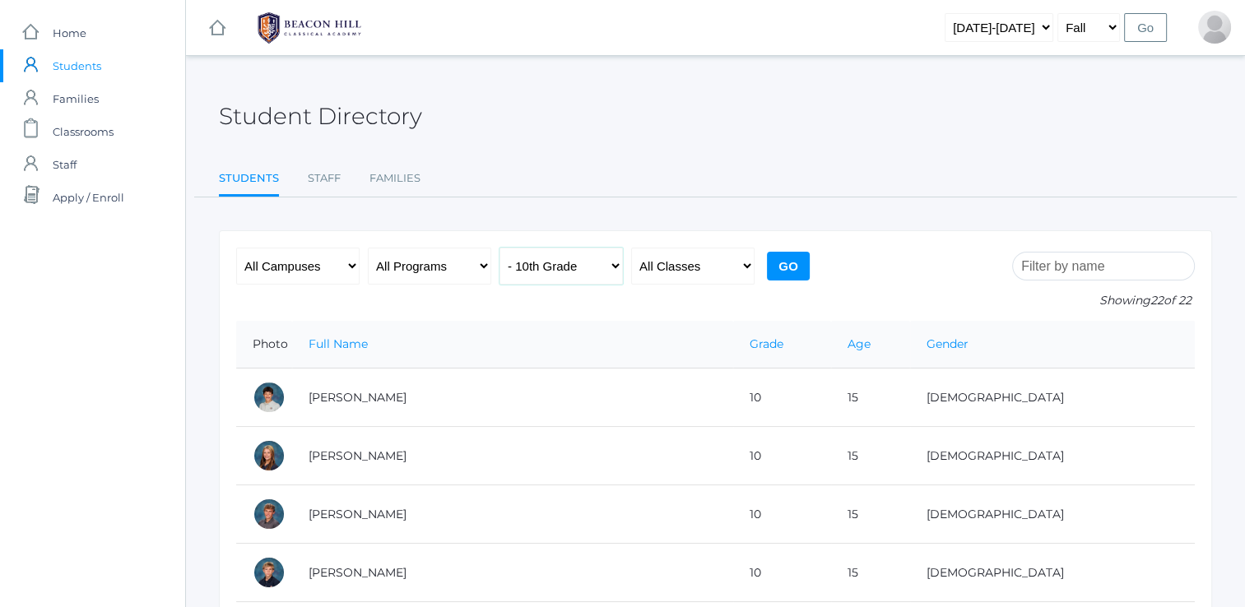
click at [608, 268] on select "All Grades Grammar - Kindergarten - 1st Grade - 2nd Grade - 3rd Grade - 4th Gra…" at bounding box center [561, 266] width 123 height 37
select select "12"
click at [500, 248] on select "All Grades Grammar - Kindergarten - 1st Grade - 2nd Grade - 3rd Grade - 4th Gra…" at bounding box center [561, 266] width 123 height 37
click at [789, 267] on input "Go" at bounding box center [788, 266] width 43 height 29
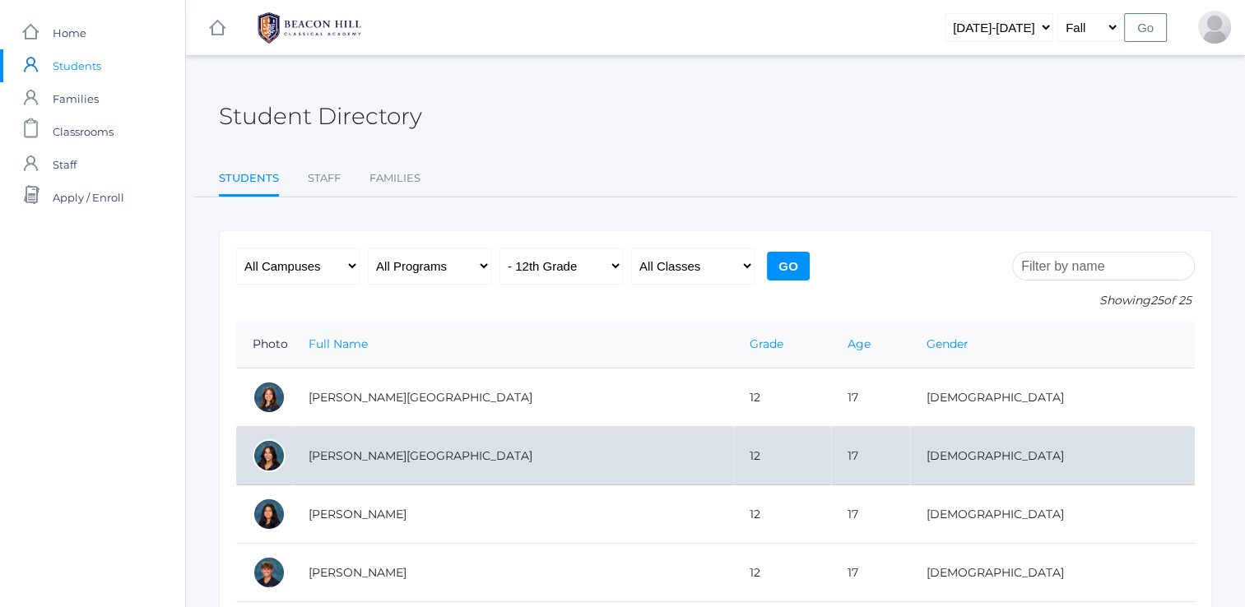
click at [649, 459] on td "[PERSON_NAME][GEOGRAPHIC_DATA]" at bounding box center [512, 456] width 441 height 58
click at [378, 458] on td "Arellano, Victoria" at bounding box center [512, 456] width 441 height 58
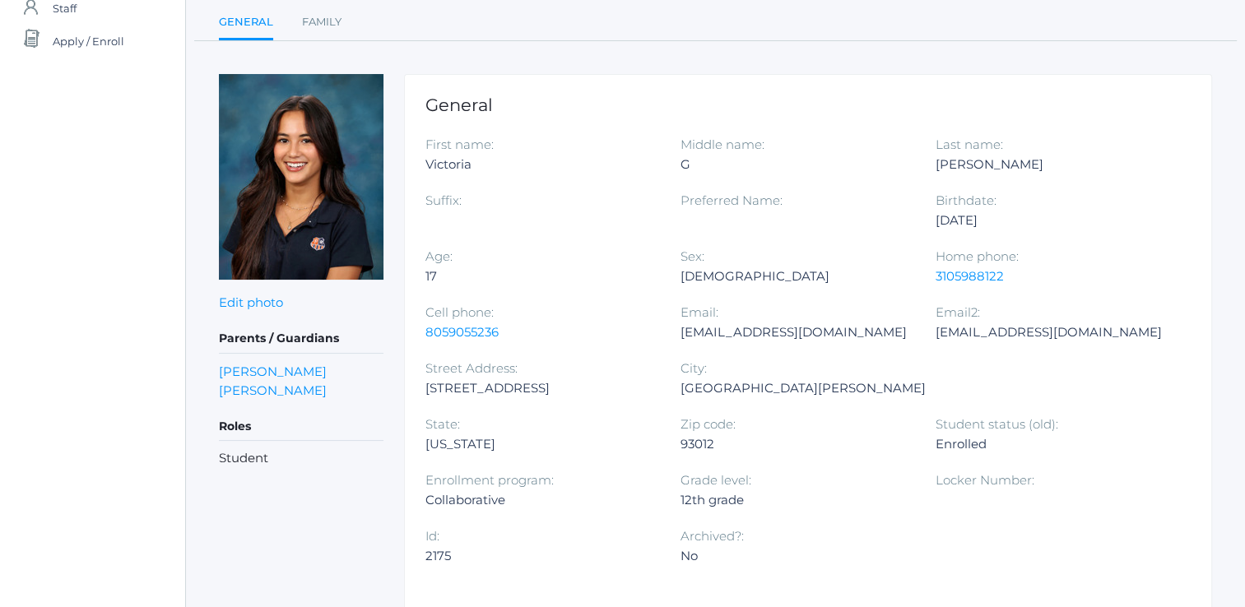
scroll to position [164, 0]
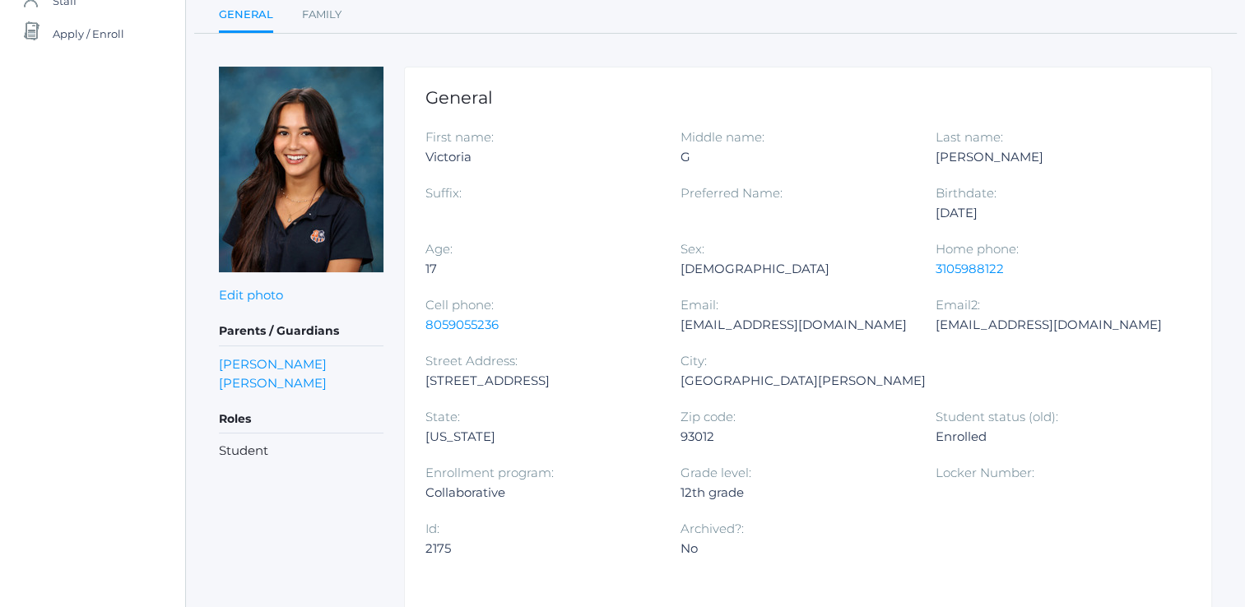
click at [428, 378] on div "[STREET_ADDRESS]" at bounding box center [541, 381] width 230 height 20
drag, startPoint x: 425, startPoint y: 378, endPoint x: 536, endPoint y: 384, distance: 111.3
click at [536, 384] on div "[STREET_ADDRESS]" at bounding box center [541, 381] width 230 height 20
drag, startPoint x: 536, startPoint y: 384, endPoint x: 520, endPoint y: 384, distance: 15.6
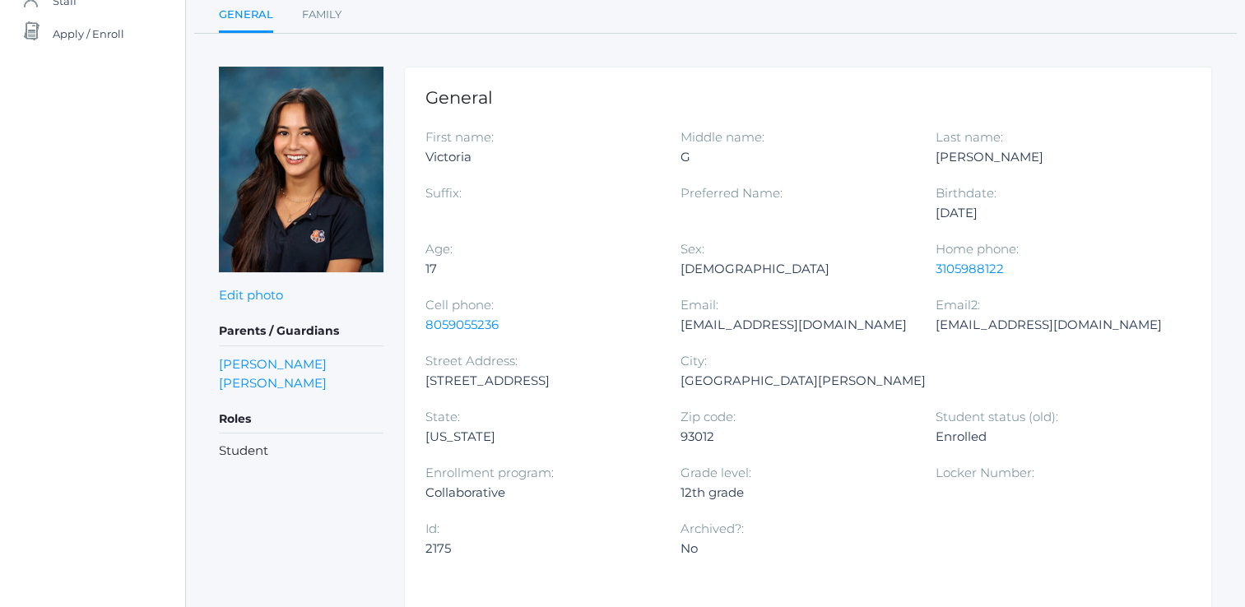
copy div "[STREET_ADDRESS]"
